Goal: Transaction & Acquisition: Book appointment/travel/reservation

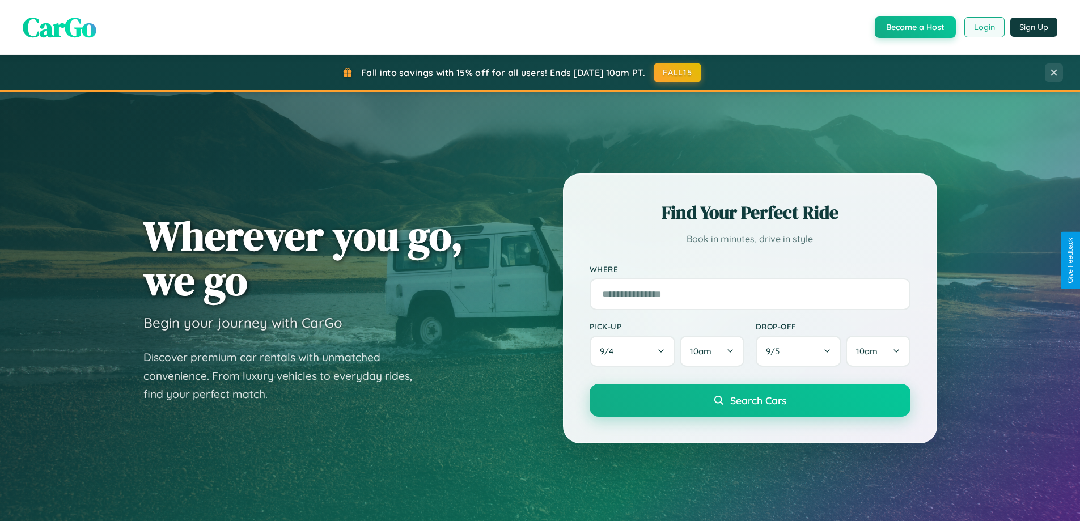
click at [984, 27] on button "Login" at bounding box center [985, 27] width 40 height 20
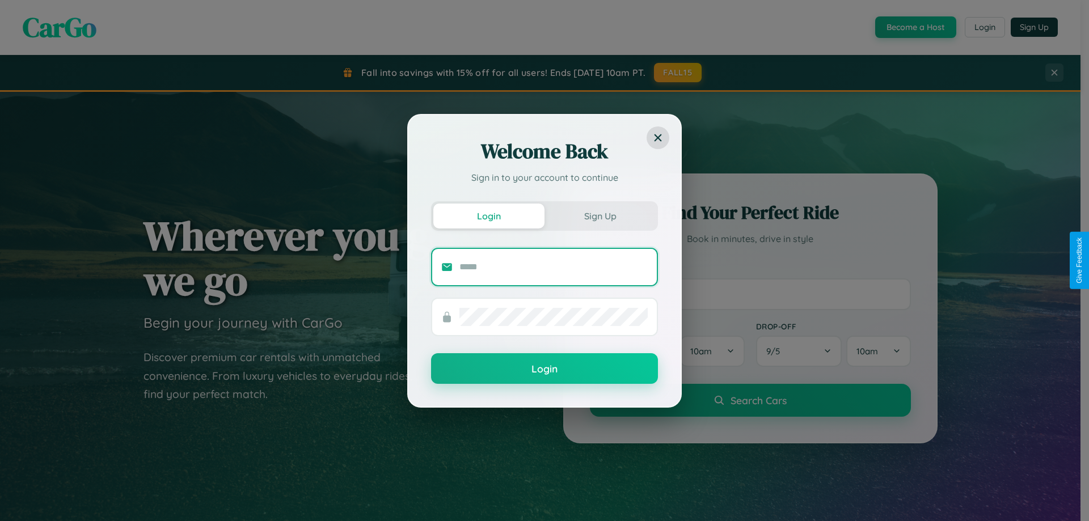
click at [553, 267] on input "text" at bounding box center [553, 267] width 188 height 18
type input "**********"
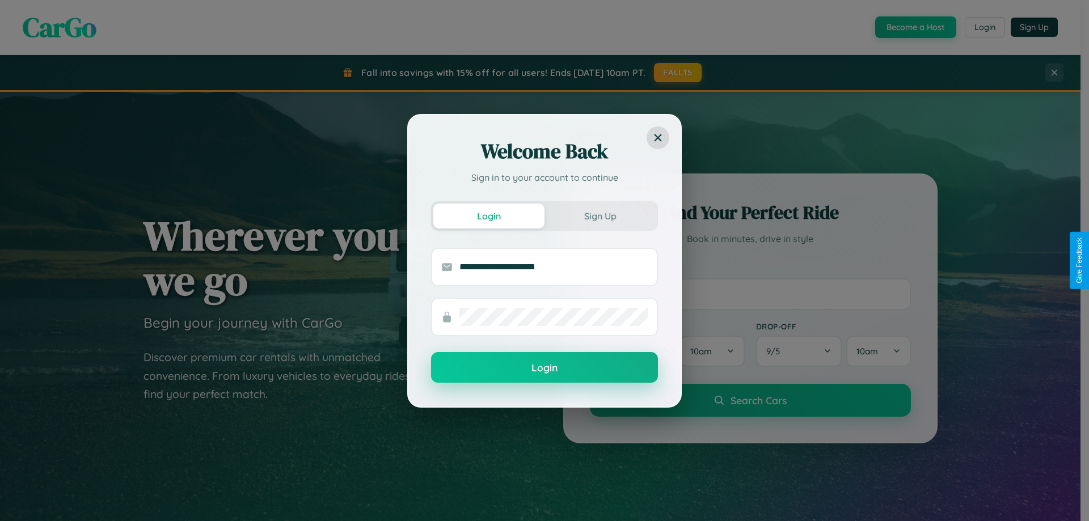
click at [544, 368] on button "Login" at bounding box center [544, 367] width 227 height 31
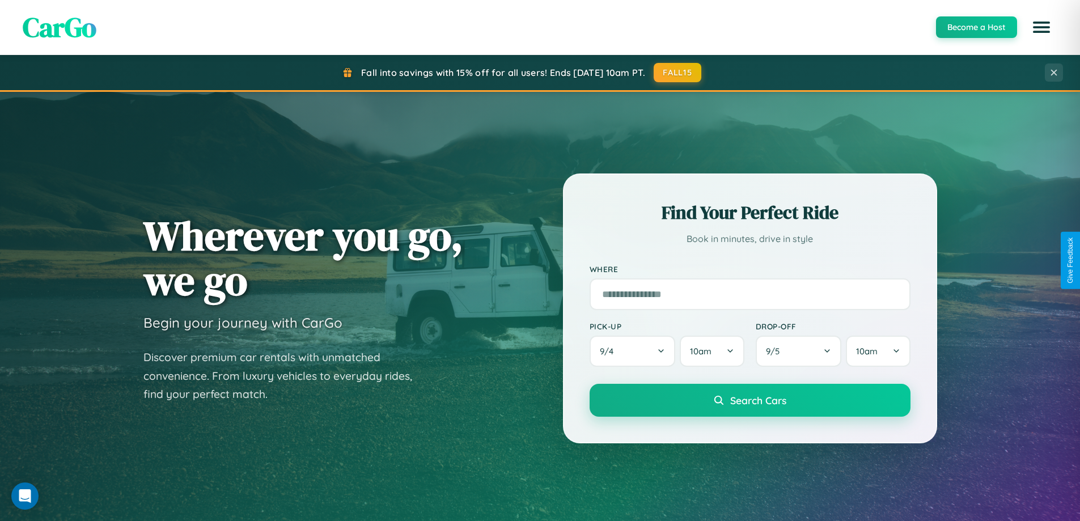
scroll to position [33, 0]
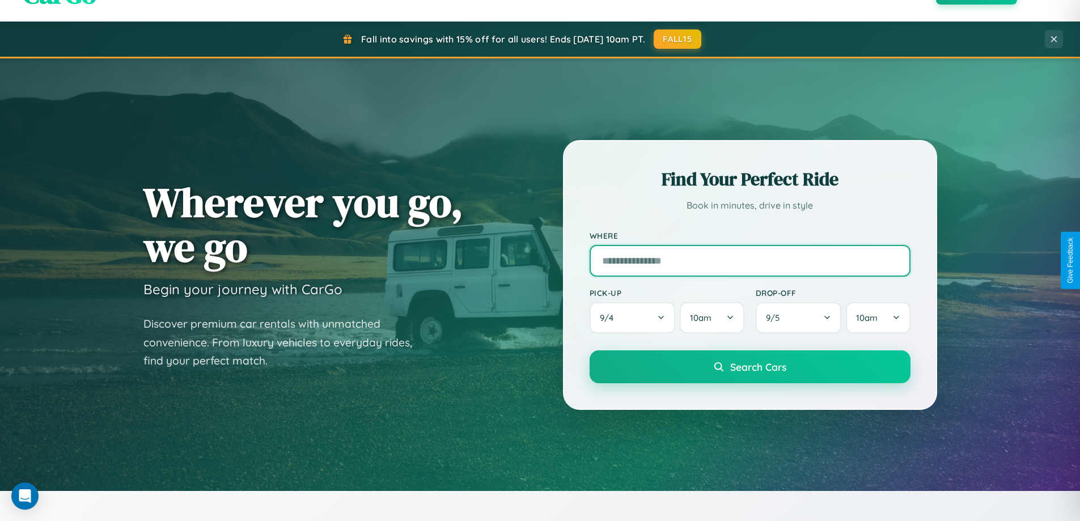
click at [750, 260] on input "text" at bounding box center [750, 261] width 321 height 32
type input "**********"
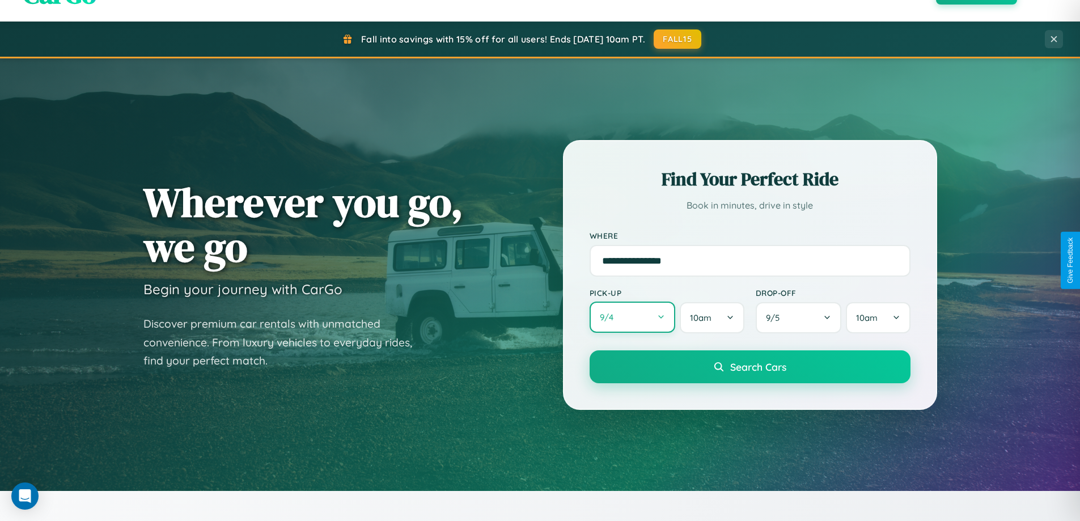
click at [632, 318] on button "9 / 4" at bounding box center [633, 317] width 86 height 31
select select "*"
select select "****"
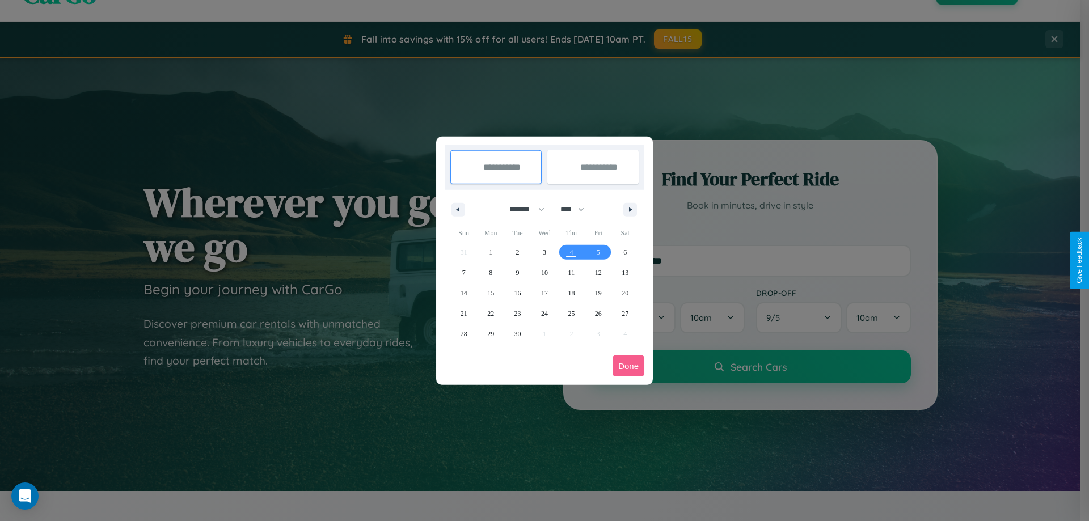
drag, startPoint x: 522, startPoint y: 209, endPoint x: 544, endPoint y: 227, distance: 29.0
click at [522, 209] on select "******* ******** ***** ***** *** **** **** ****** ********* ******* ******** **…" at bounding box center [525, 209] width 48 height 19
select select "*"
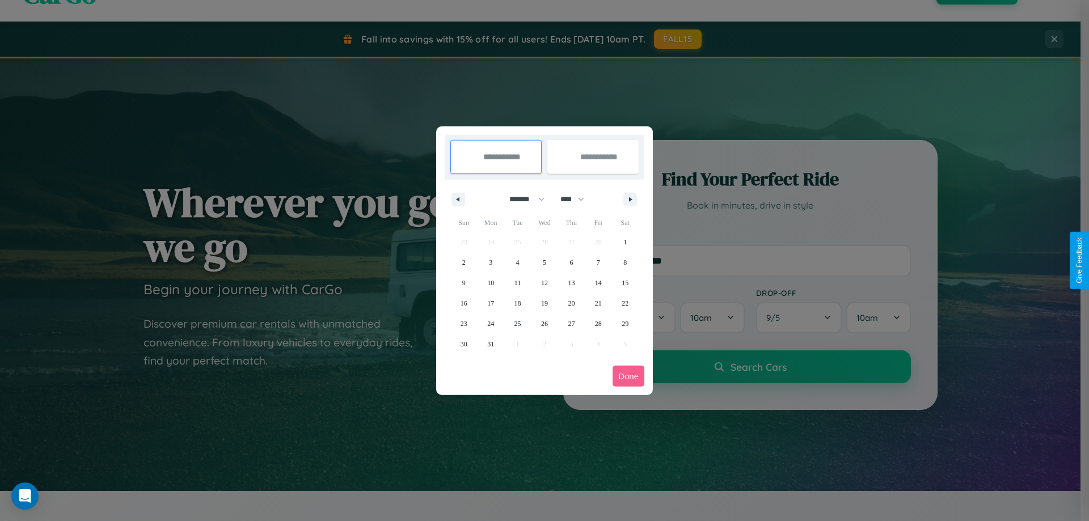
drag, startPoint x: 577, startPoint y: 199, endPoint x: 544, endPoint y: 227, distance: 43.4
click at [577, 199] on select "**** **** **** **** **** **** **** **** **** **** **** **** **** **** **** ****…" at bounding box center [572, 199] width 34 height 19
select select "****"
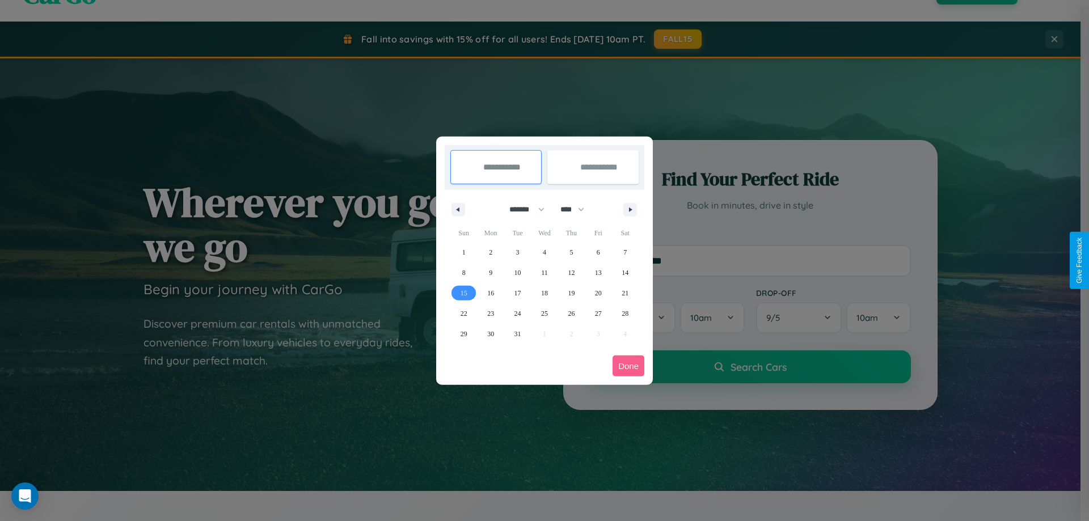
click at [463, 293] on span "15" at bounding box center [463, 293] width 7 height 20
type input "**********"
click at [490, 313] on span "23" at bounding box center [490, 313] width 7 height 20
type input "**********"
click at [628, 366] on button "Done" at bounding box center [628, 366] width 32 height 21
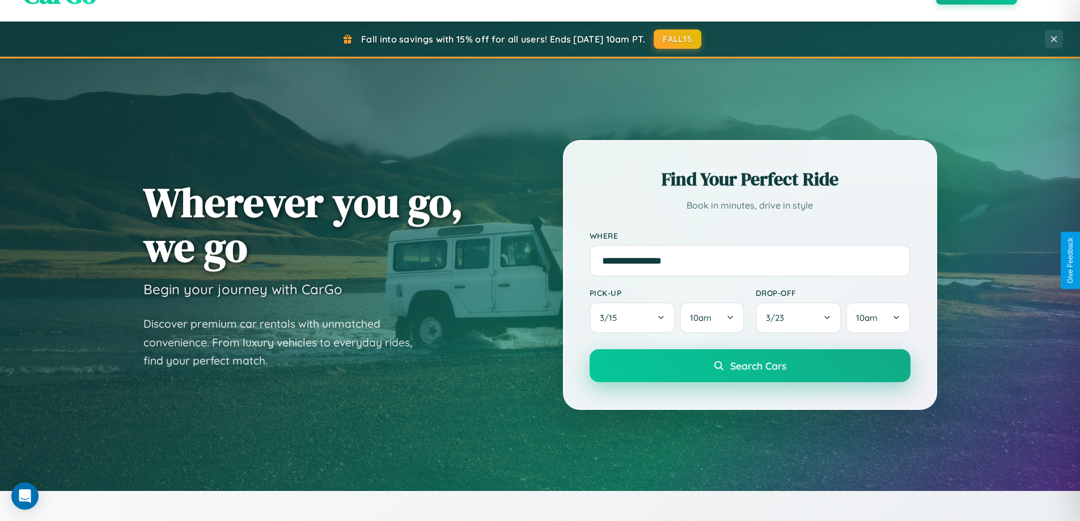
click at [750, 366] on span "Search Cars" at bounding box center [758, 366] width 56 height 12
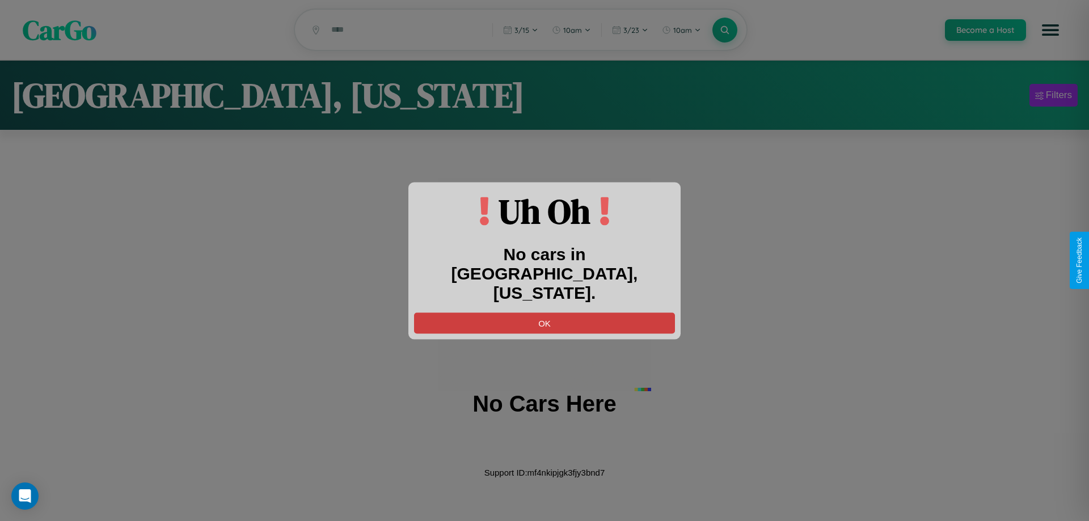
click at [544, 312] on button "OK" at bounding box center [544, 322] width 261 height 21
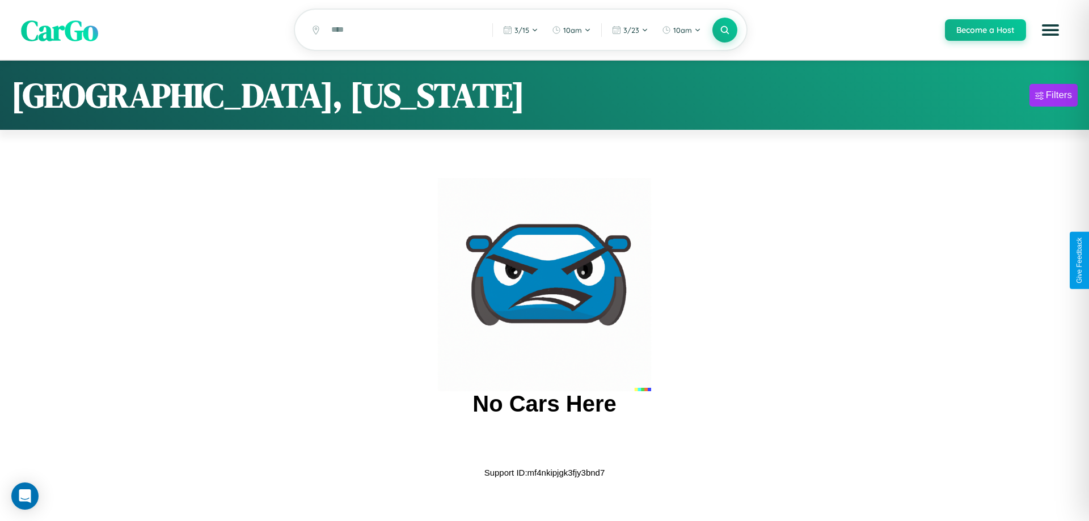
click at [60, 31] on span "CarGo" at bounding box center [59, 29] width 77 height 39
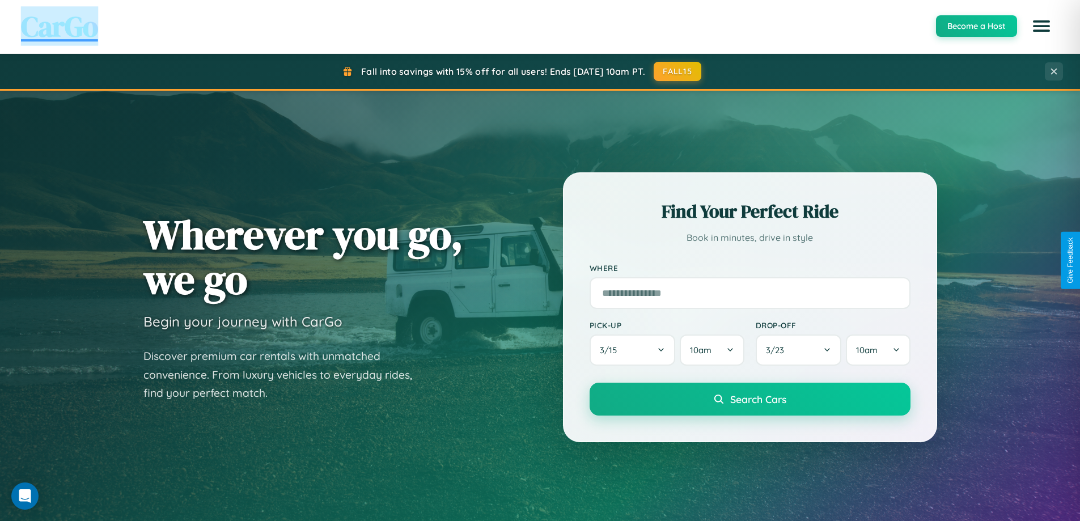
scroll to position [489, 0]
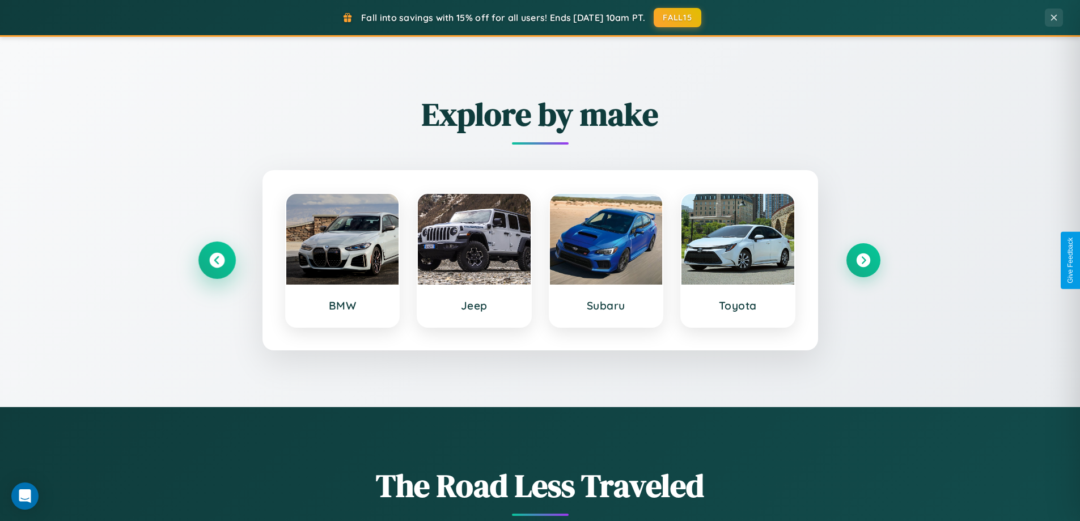
click at [217, 260] on icon at bounding box center [216, 260] width 15 height 15
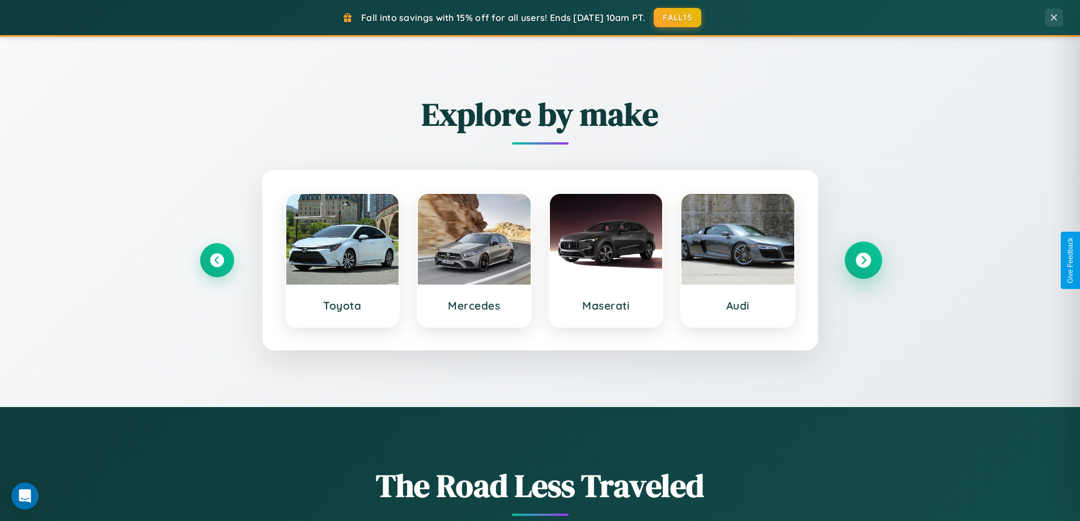
click at [863, 260] on icon at bounding box center [863, 260] width 15 height 15
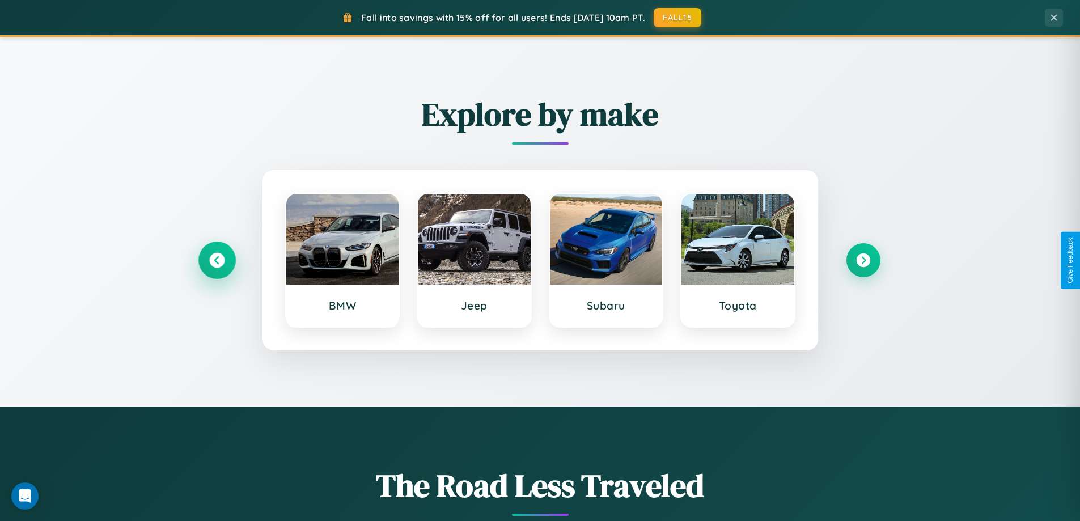
click at [217, 260] on icon at bounding box center [216, 260] width 15 height 15
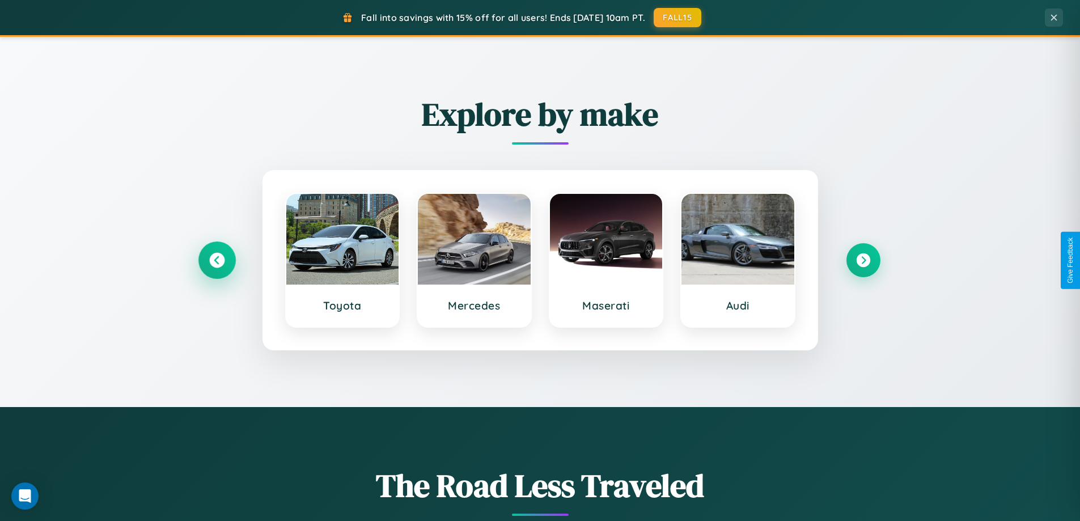
click at [217, 260] on icon at bounding box center [216, 260] width 15 height 15
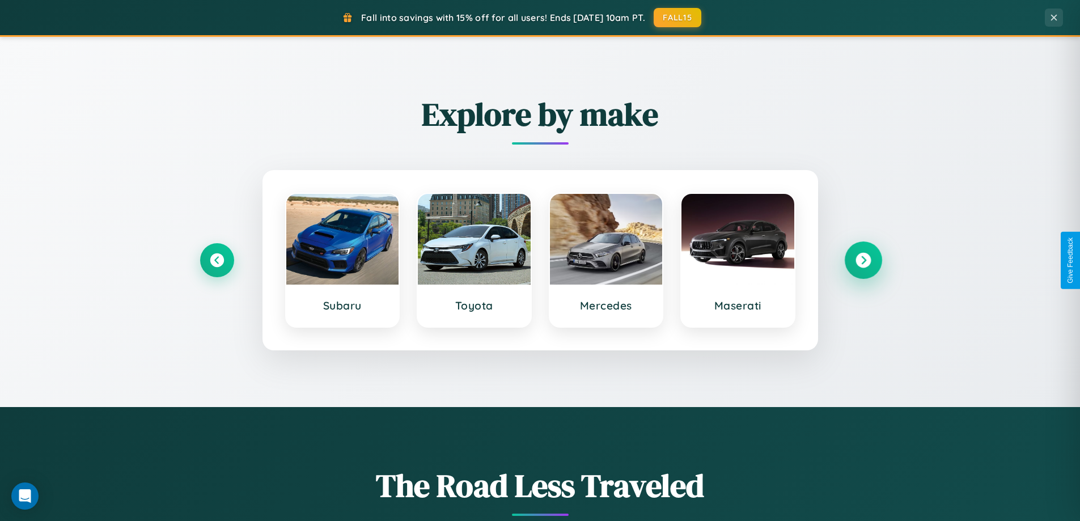
click at [863, 260] on icon at bounding box center [863, 260] width 15 height 15
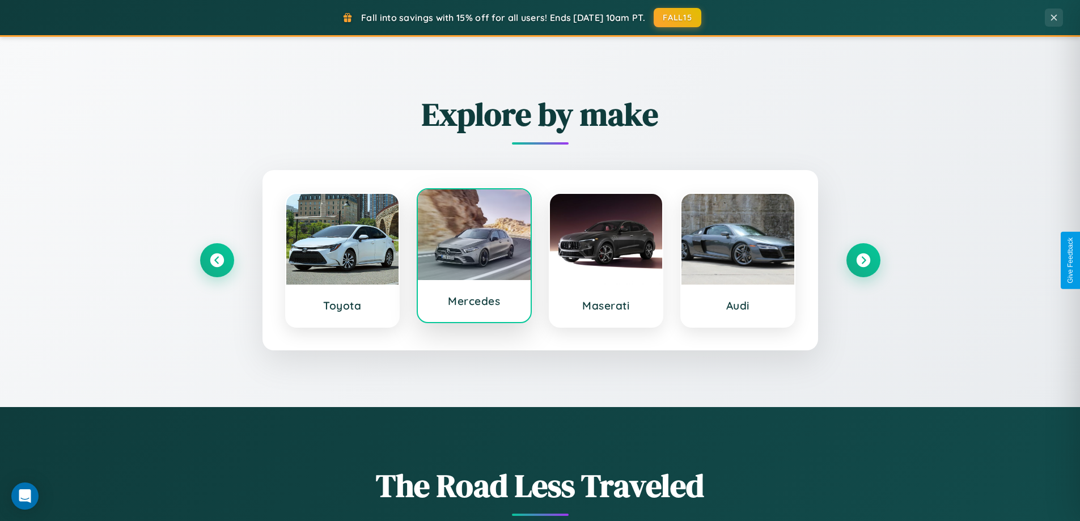
click at [474, 256] on div at bounding box center [474, 234] width 113 height 91
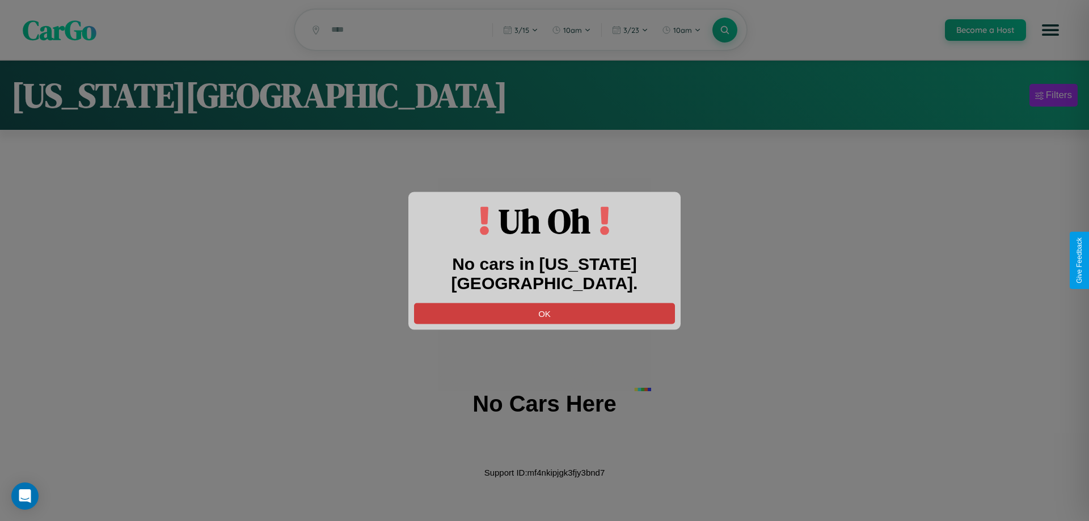
click at [544, 303] on button "OK" at bounding box center [544, 313] width 261 height 21
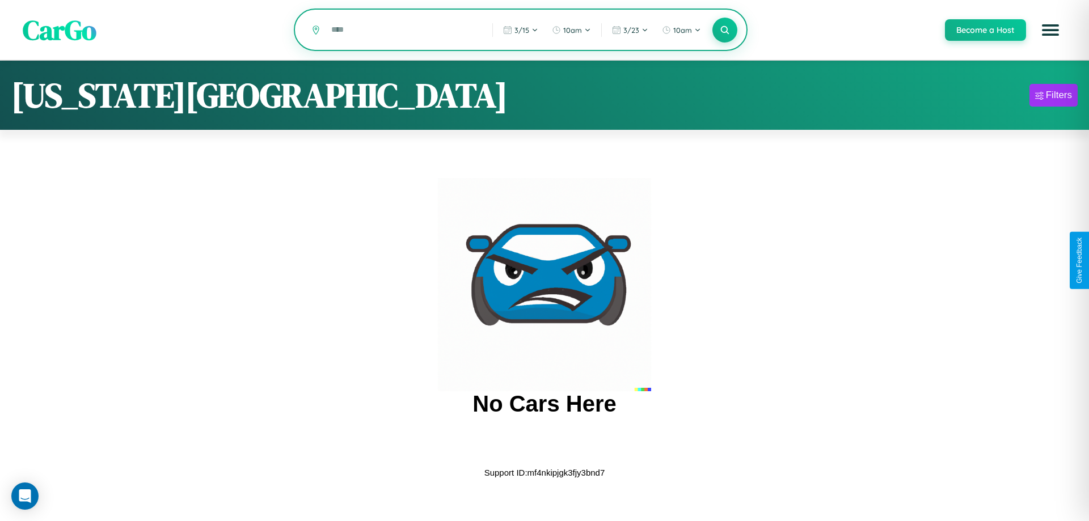
click at [403, 31] on input "text" at bounding box center [402, 30] width 155 height 20
click at [724, 31] on icon at bounding box center [724, 29] width 11 height 11
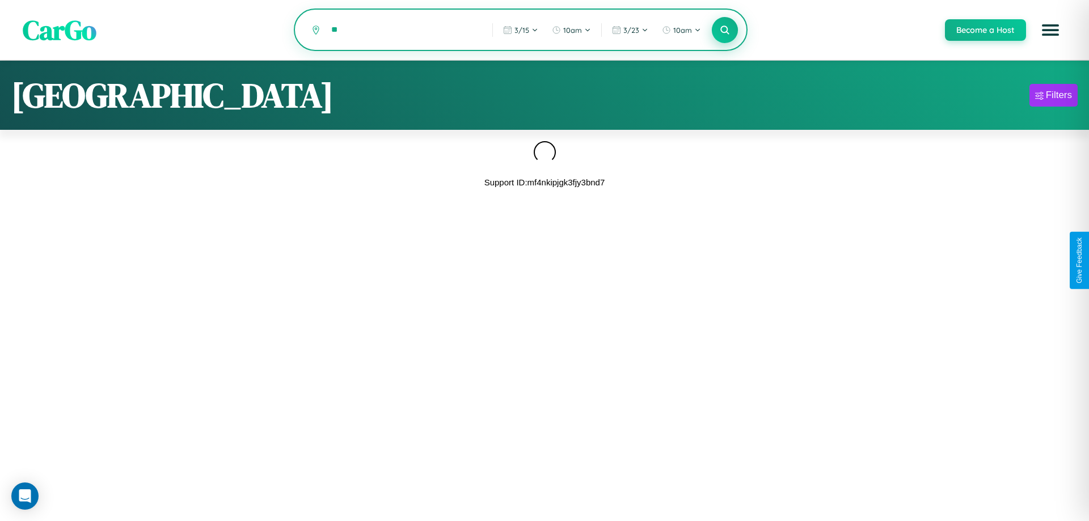
type input "*"
type input "*******"
click at [724, 30] on icon at bounding box center [724, 29] width 11 height 11
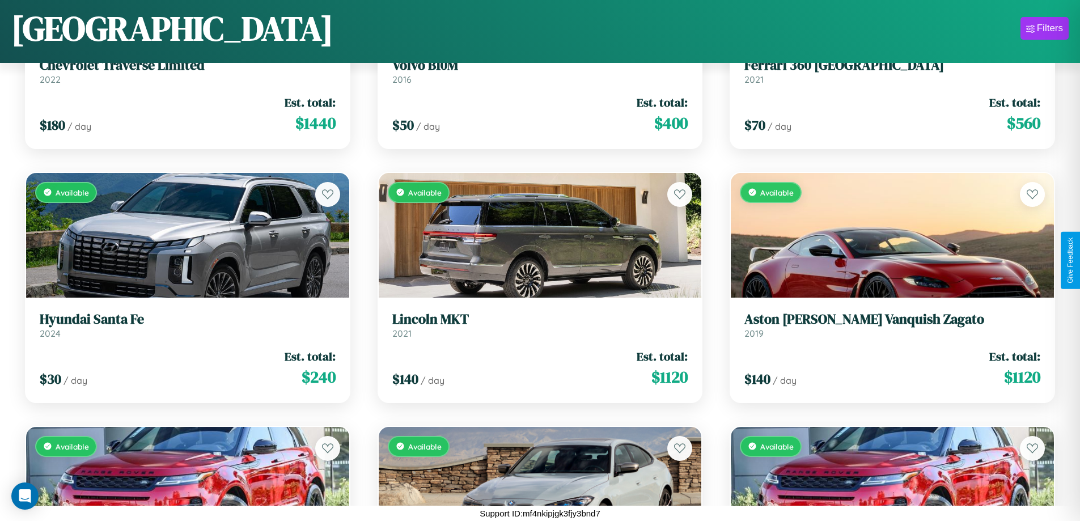
scroll to position [2699, 0]
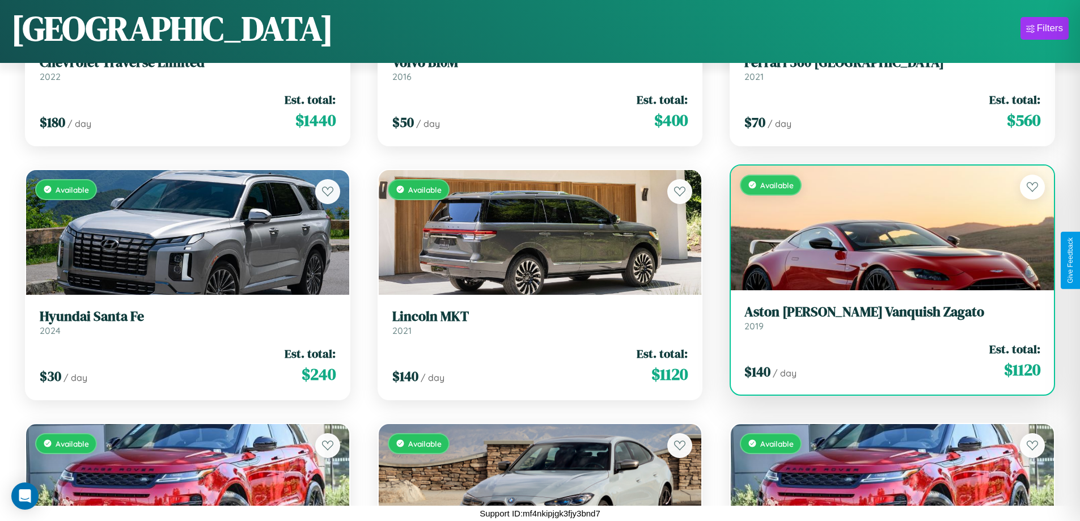
click at [885, 320] on h3 "Aston Martin Vanquish Zagato" at bounding box center [893, 312] width 296 height 16
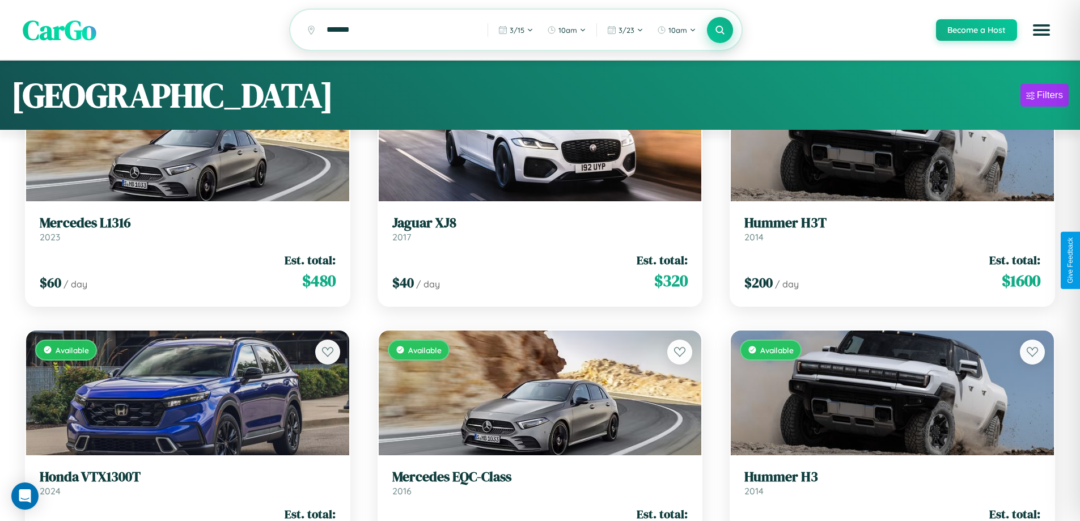
scroll to position [0, 0]
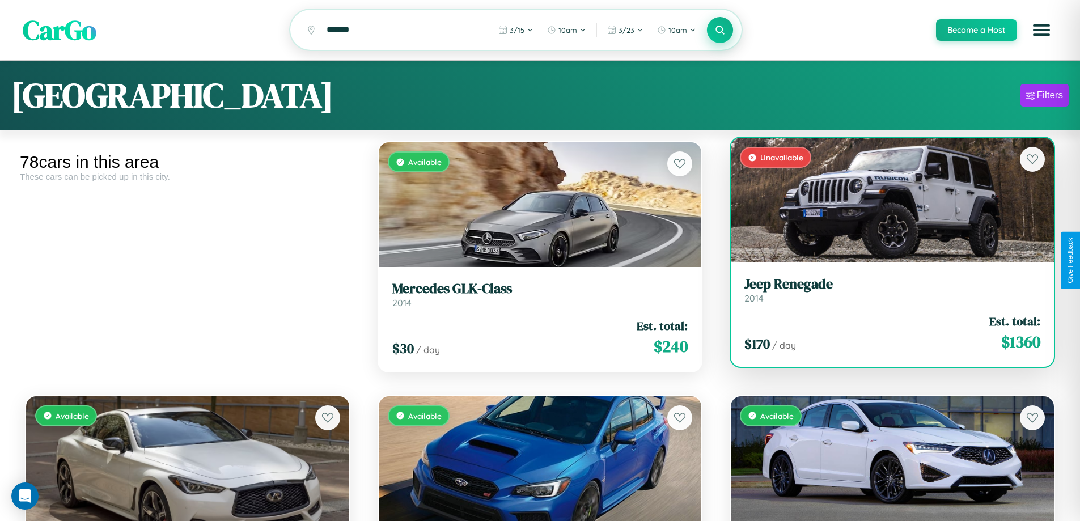
click at [885, 291] on h3 "Jeep Renegade" at bounding box center [893, 284] width 296 height 16
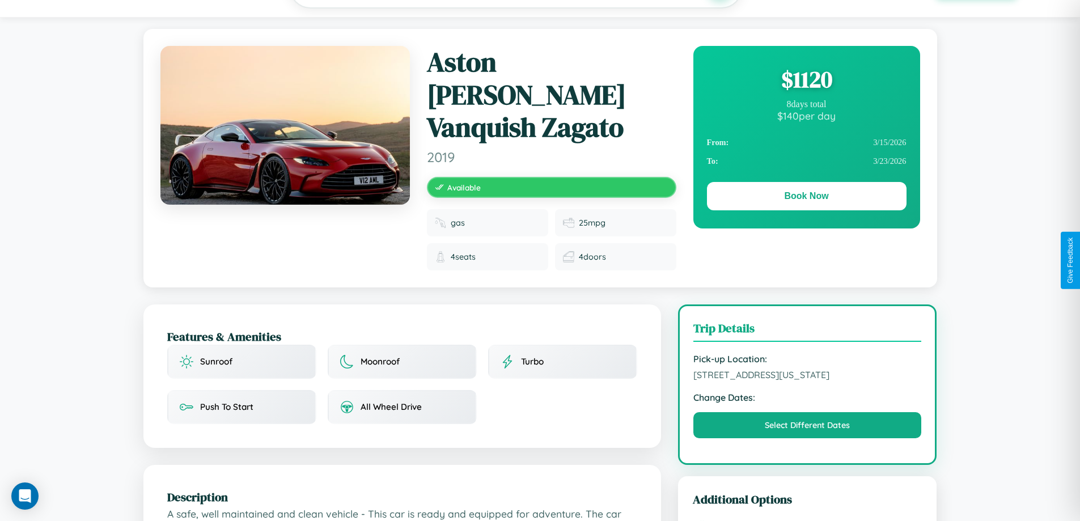
scroll to position [126, 0]
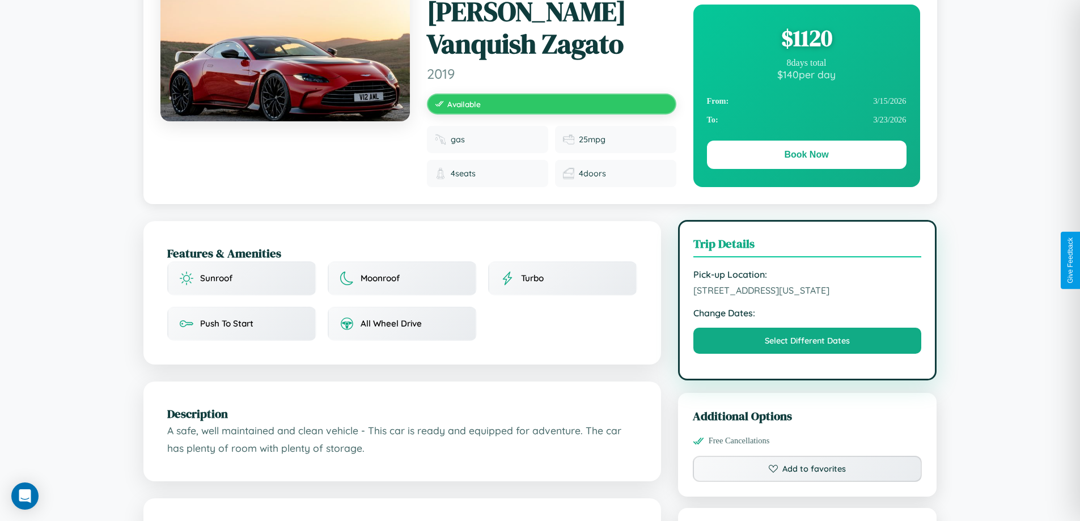
click at [807, 285] on span "[STREET_ADDRESS][US_STATE]" at bounding box center [807, 290] width 229 height 11
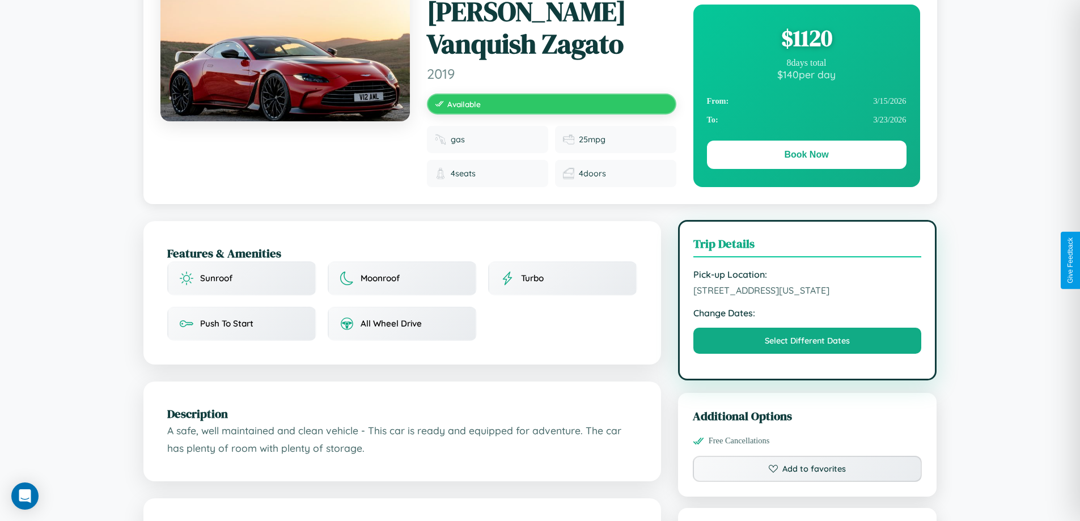
click at [807, 285] on span "[STREET_ADDRESS][US_STATE]" at bounding box center [807, 290] width 229 height 11
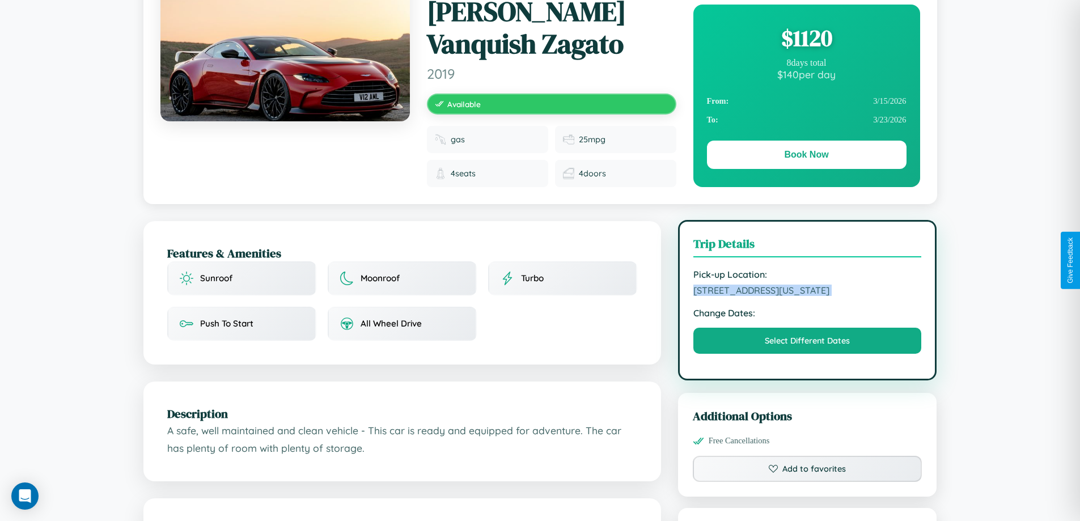
click at [807, 285] on span "[STREET_ADDRESS][US_STATE]" at bounding box center [807, 290] width 229 height 11
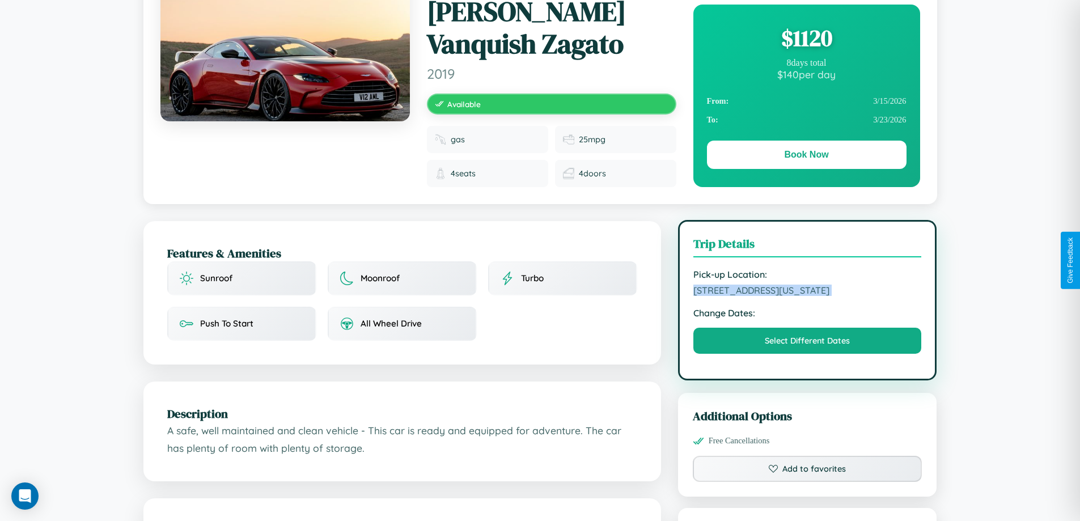
click at [807, 285] on span "[STREET_ADDRESS][US_STATE]" at bounding box center [807, 290] width 229 height 11
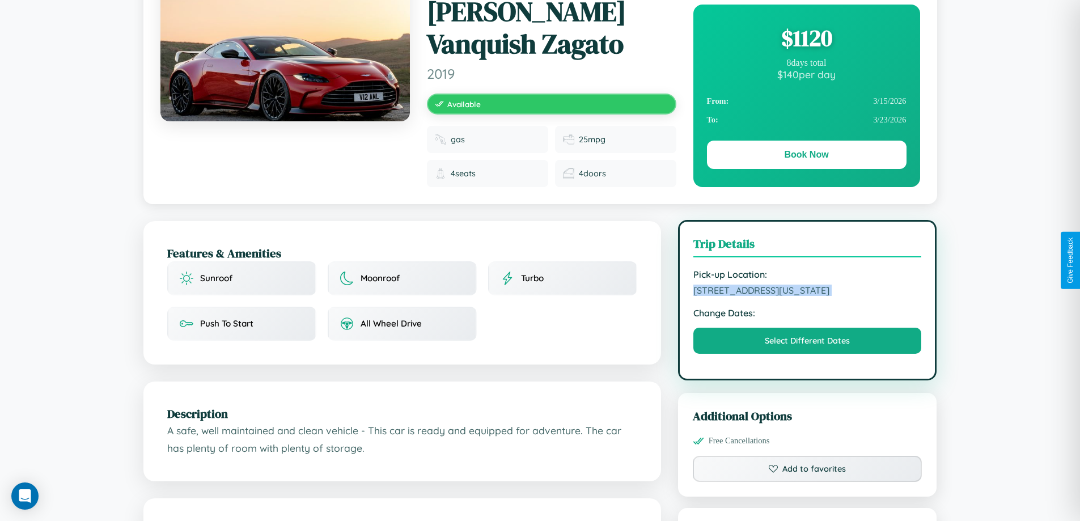
click at [807, 285] on span "[STREET_ADDRESS][US_STATE]" at bounding box center [807, 290] width 229 height 11
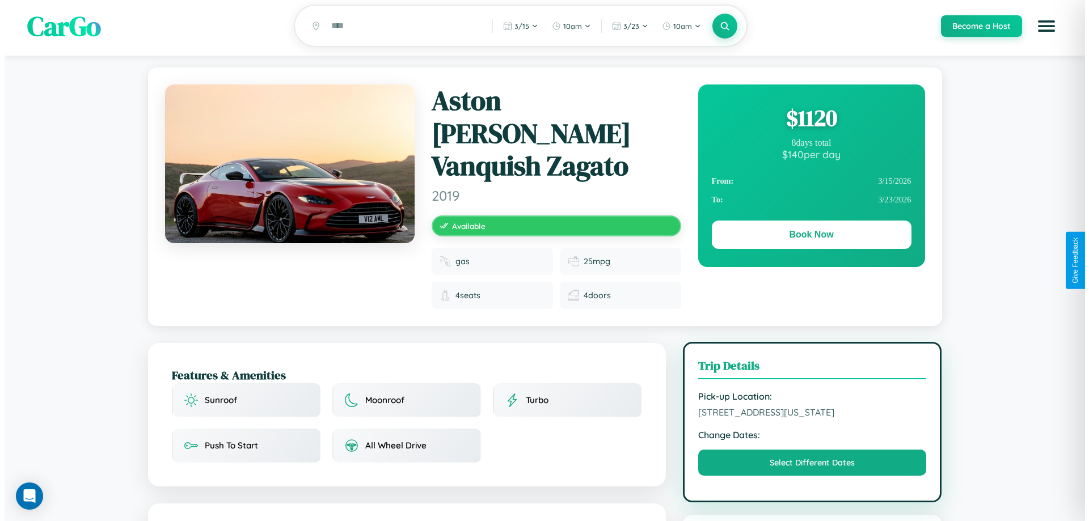
scroll to position [0, 0]
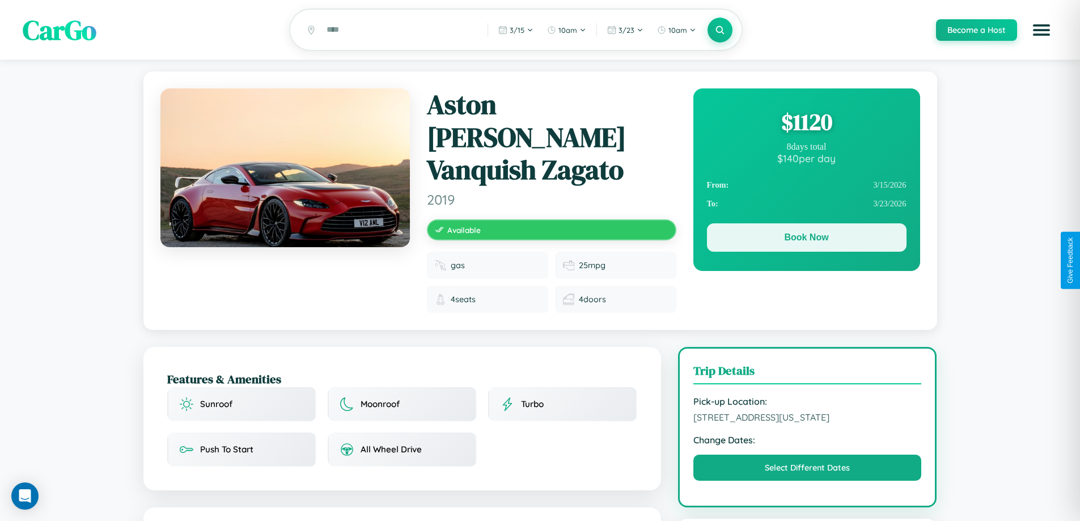
click at [806, 239] on button "Book Now" at bounding box center [807, 237] width 200 height 28
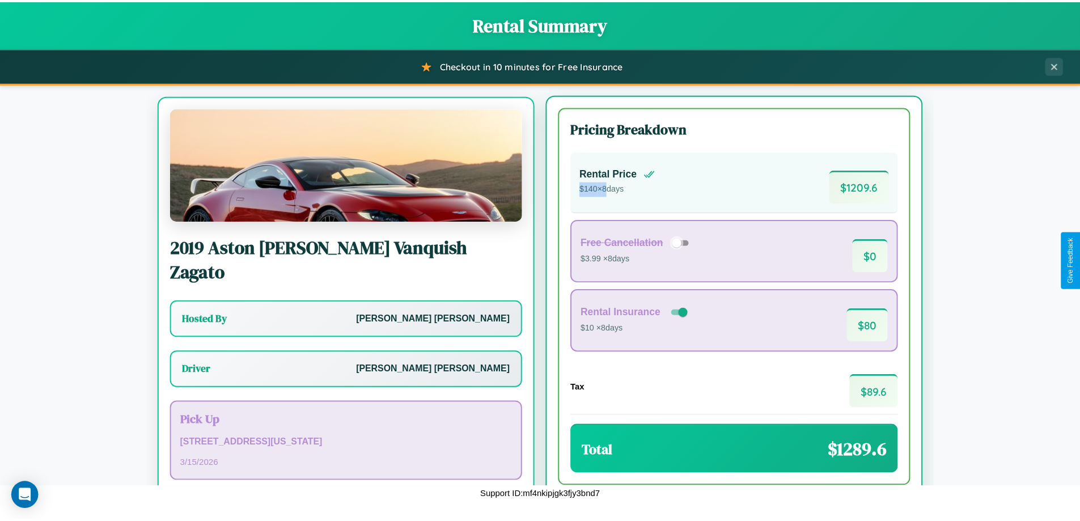
scroll to position [53, 0]
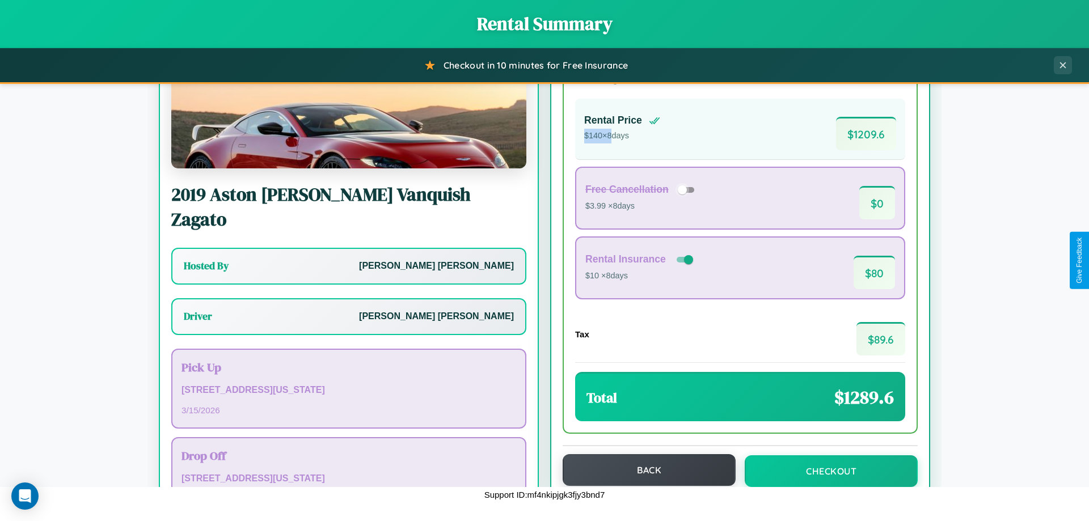
click at [644, 470] on button "Back" at bounding box center [649, 470] width 173 height 32
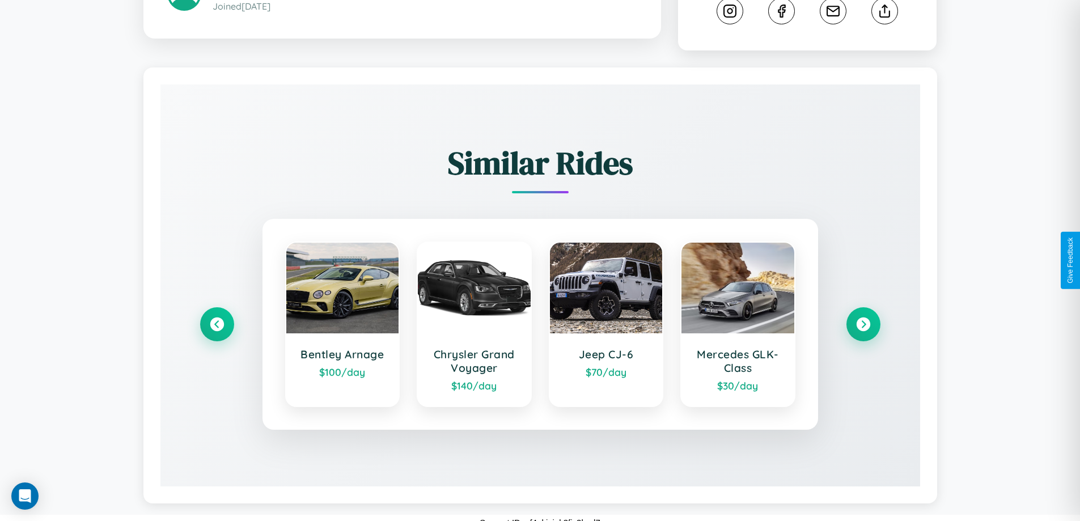
scroll to position [666, 0]
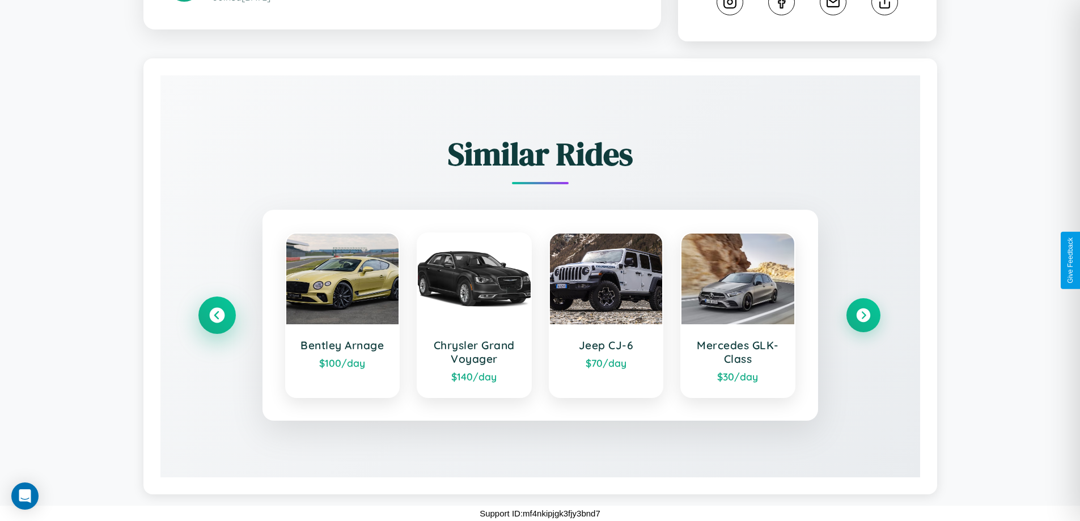
click at [217, 315] on icon at bounding box center [216, 315] width 15 height 15
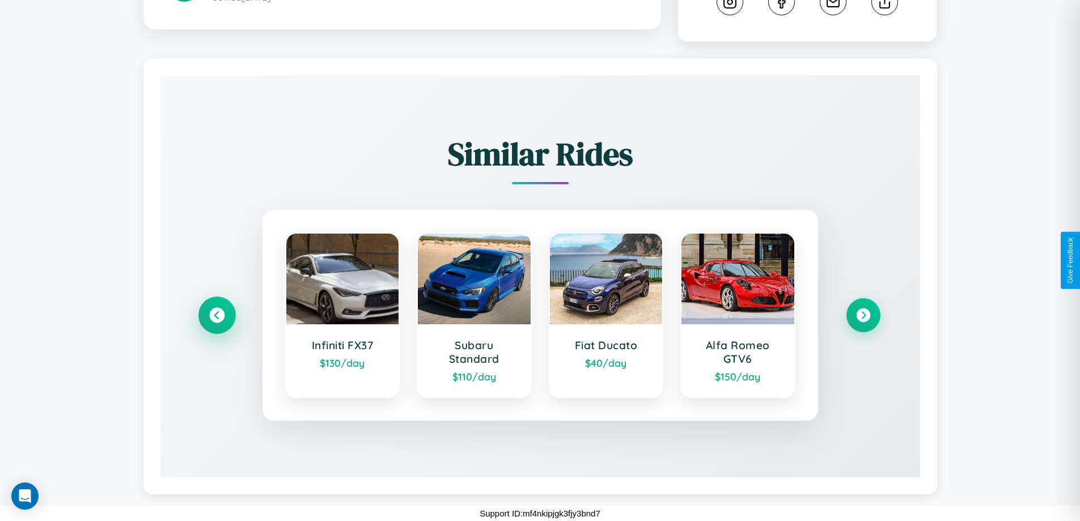
click at [217, 315] on icon at bounding box center [216, 315] width 15 height 15
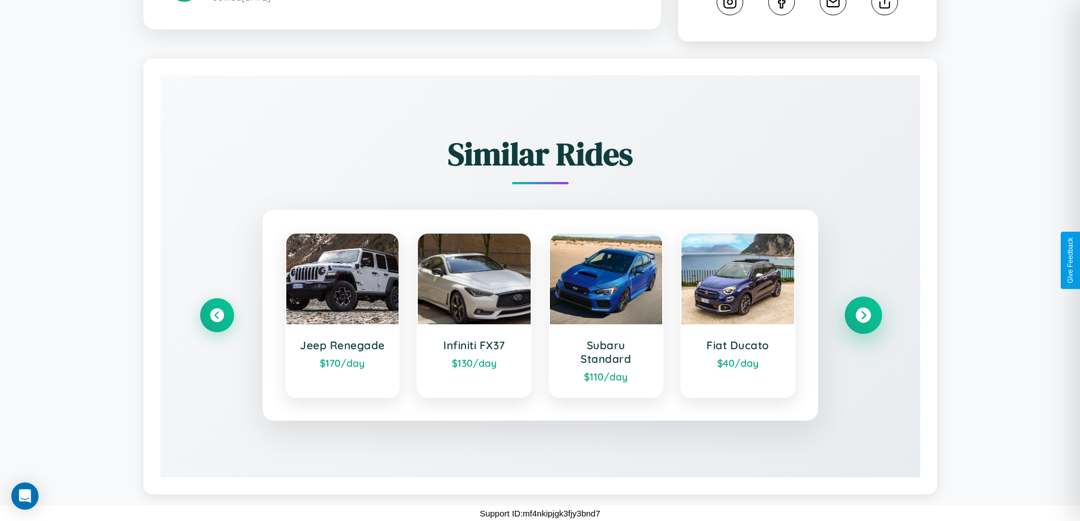
click at [863, 315] on icon at bounding box center [863, 315] width 15 height 15
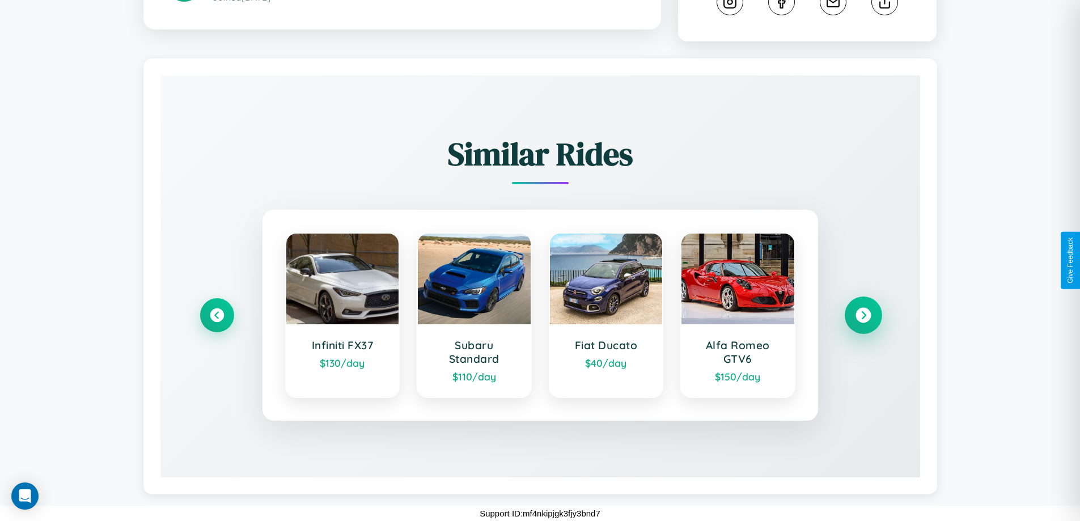
click at [863, 315] on icon at bounding box center [863, 315] width 15 height 15
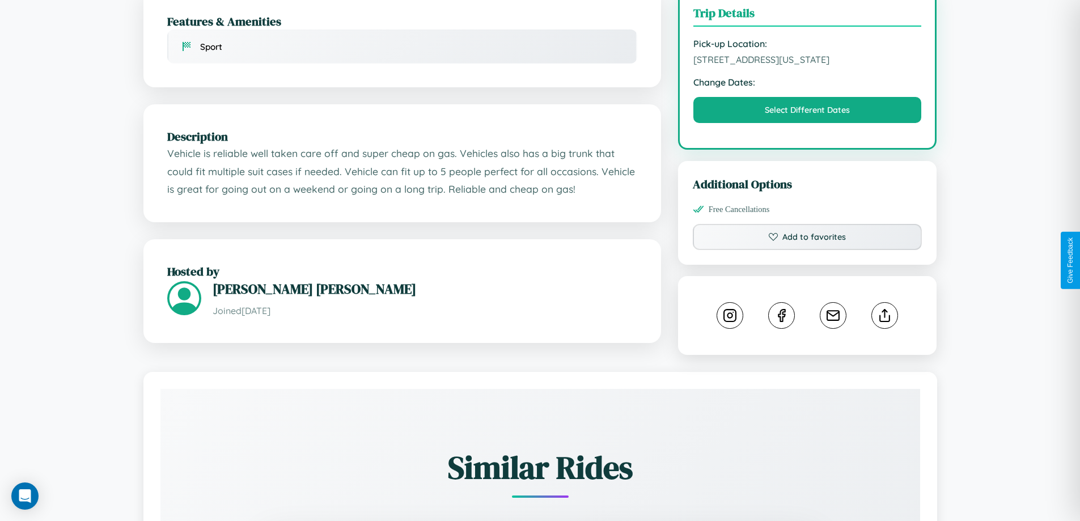
scroll to position [329, 0]
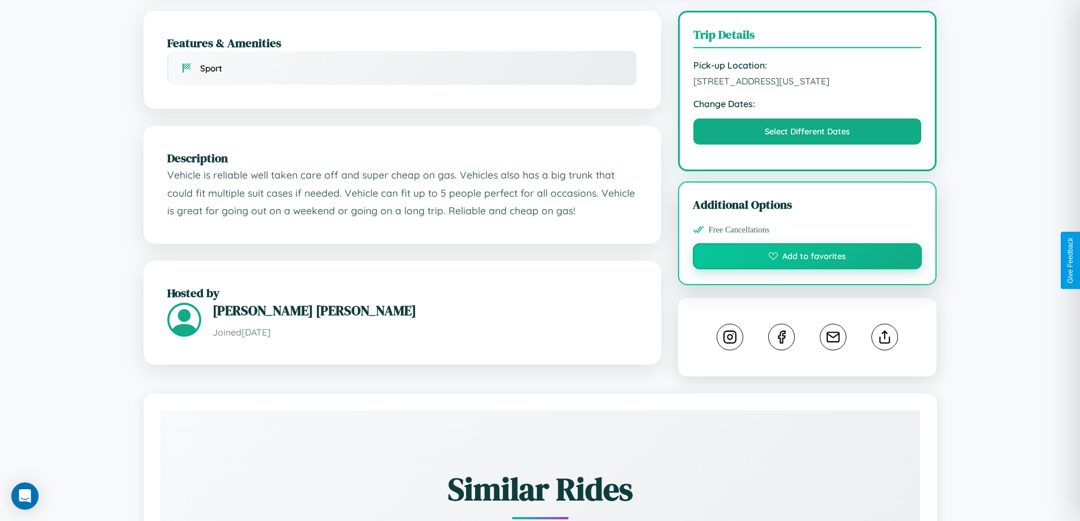
click at [807, 258] on button "Add to favorites" at bounding box center [808, 256] width 230 height 26
